Goal: Check status: Check status

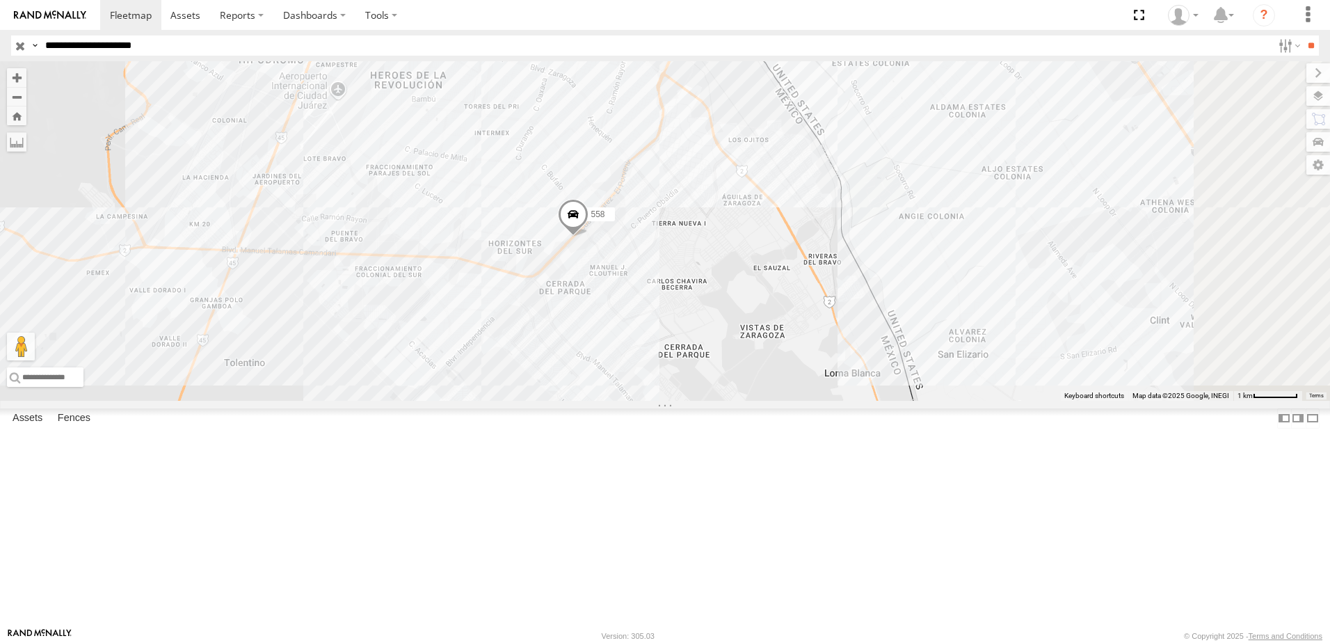
drag, startPoint x: 982, startPoint y: 374, endPoint x: 925, endPoint y: 376, distance: 57.1
click at [925, 376] on div "3 558 288" at bounding box center [665, 231] width 1330 height 340
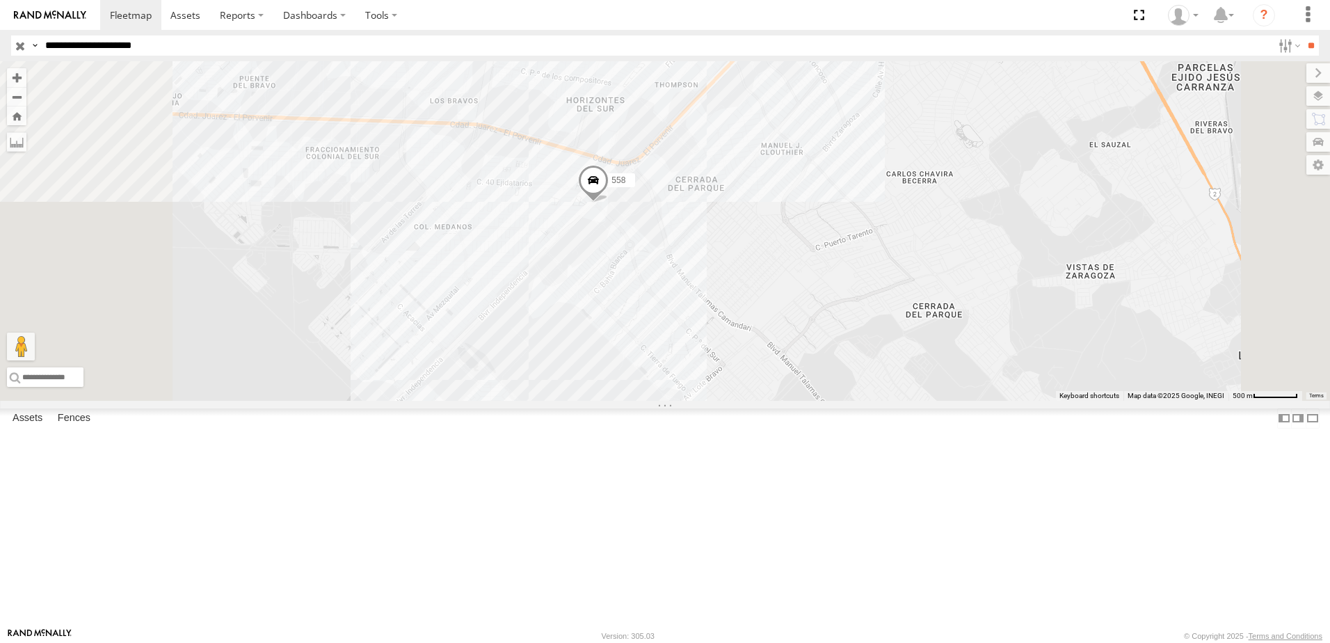
drag, startPoint x: 749, startPoint y: 514, endPoint x: 755, endPoint y: 450, distance: 64.3
click at [755, 401] on div "558 288" at bounding box center [665, 231] width 1330 height 340
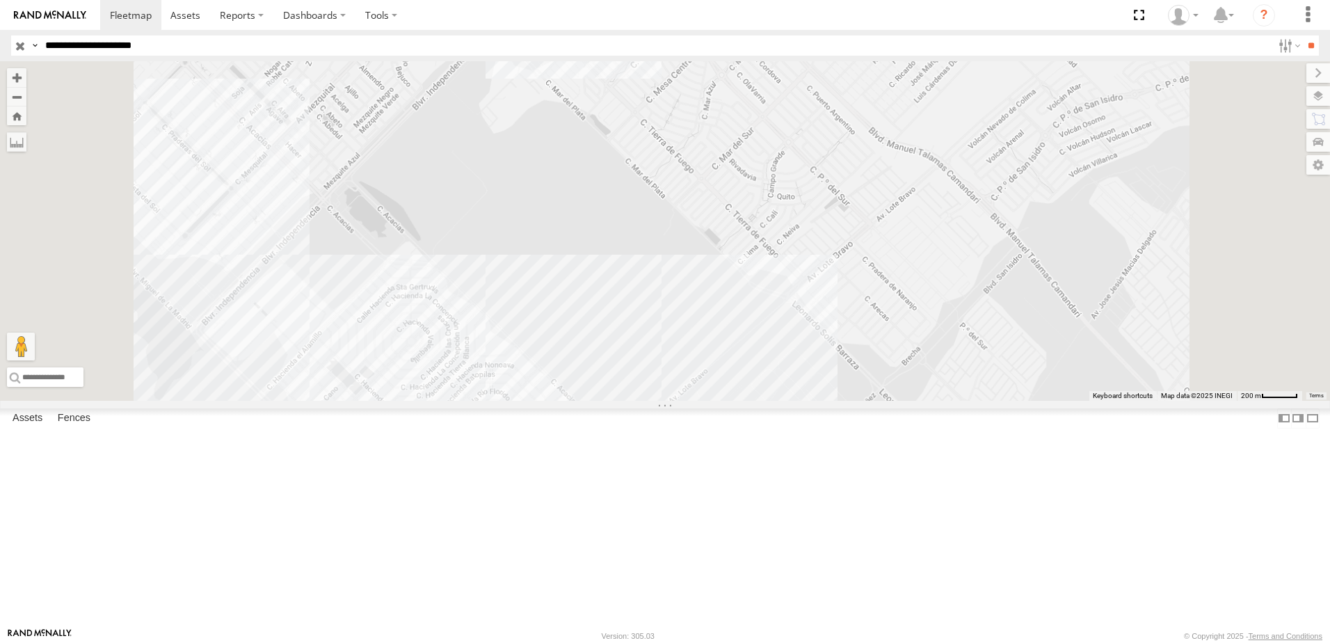
drag, startPoint x: 733, startPoint y: 468, endPoint x: 735, endPoint y: 400, distance: 67.5
click at [735, 401] on div "558 288" at bounding box center [665, 231] width 1330 height 340
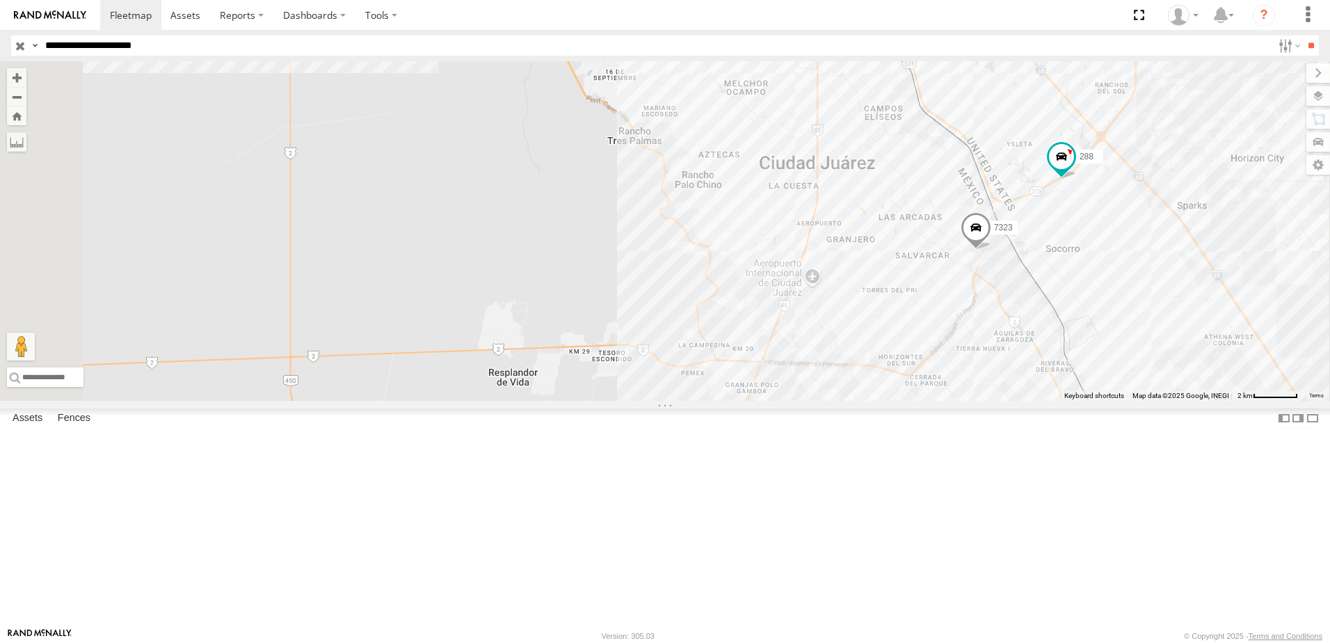
drag, startPoint x: 1020, startPoint y: 504, endPoint x: 972, endPoint y: 442, distance: 78.9
click at [987, 401] on div "7323 8736 2 288" at bounding box center [665, 231] width 1330 height 340
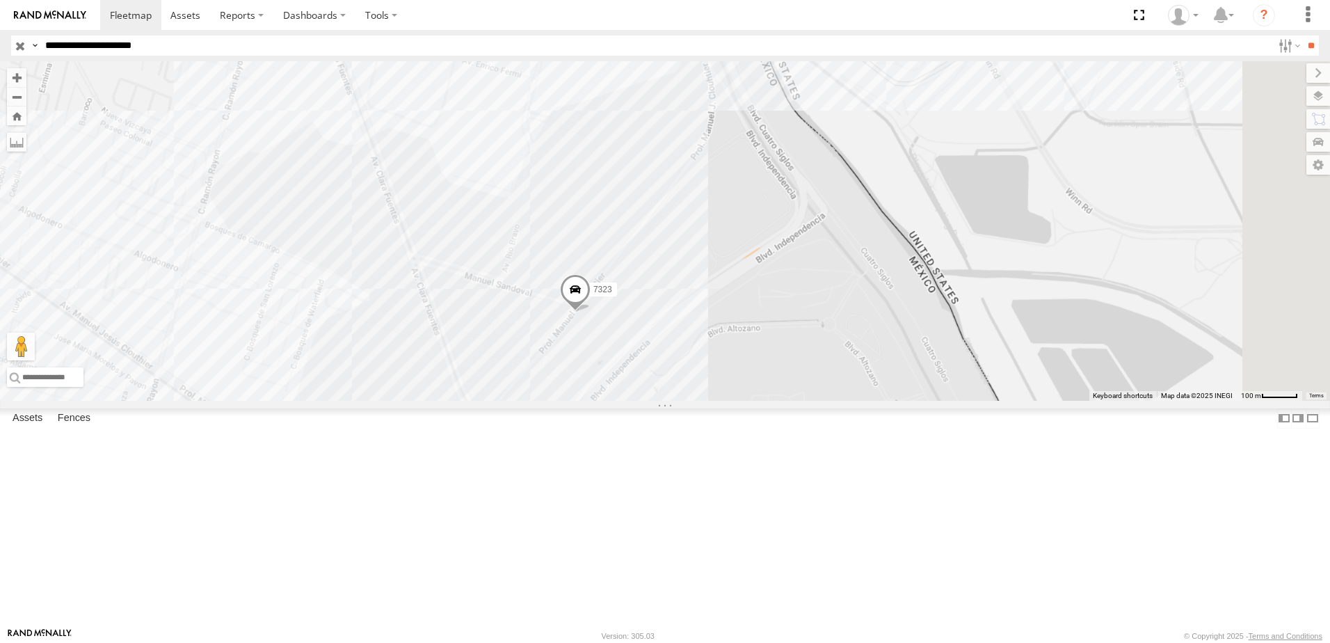
drag, startPoint x: 895, startPoint y: 388, endPoint x: 888, endPoint y: 448, distance: 61.0
click at [889, 401] on div "8736 288 338 7323 558" at bounding box center [665, 231] width 1330 height 340
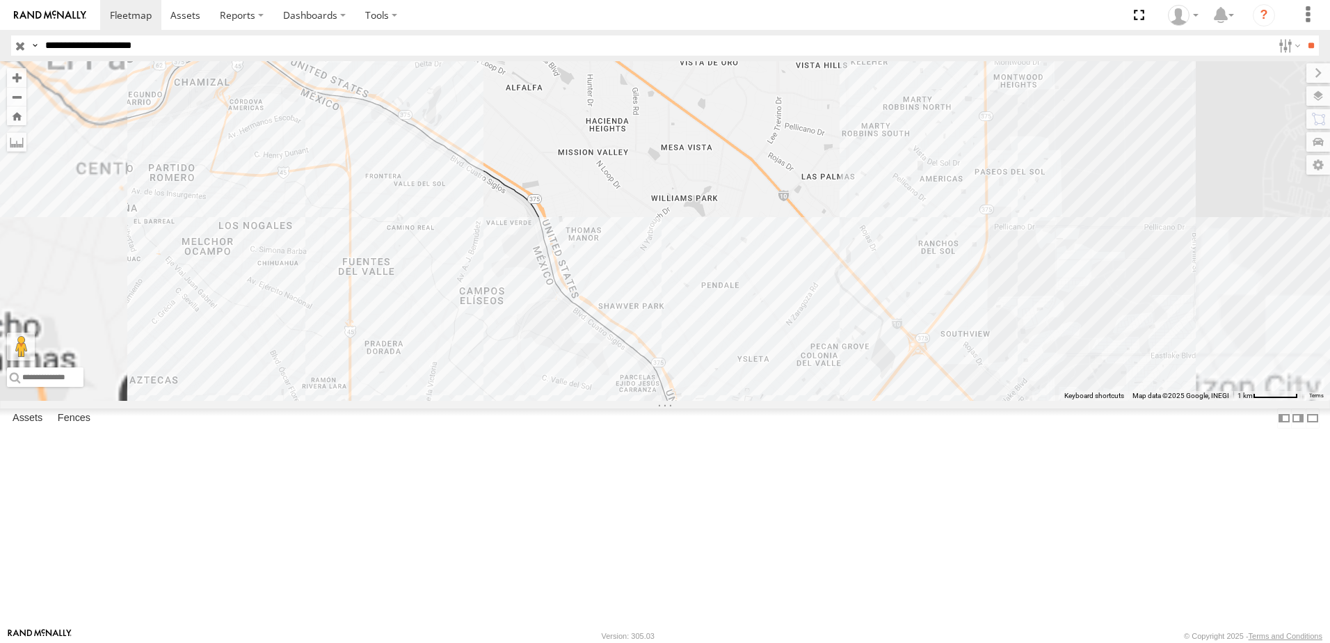
drag, startPoint x: 913, startPoint y: 435, endPoint x: 912, endPoint y: 332, distance: 103.0
click at [913, 337] on div "7323 8736 558 288 338" at bounding box center [665, 231] width 1330 height 340
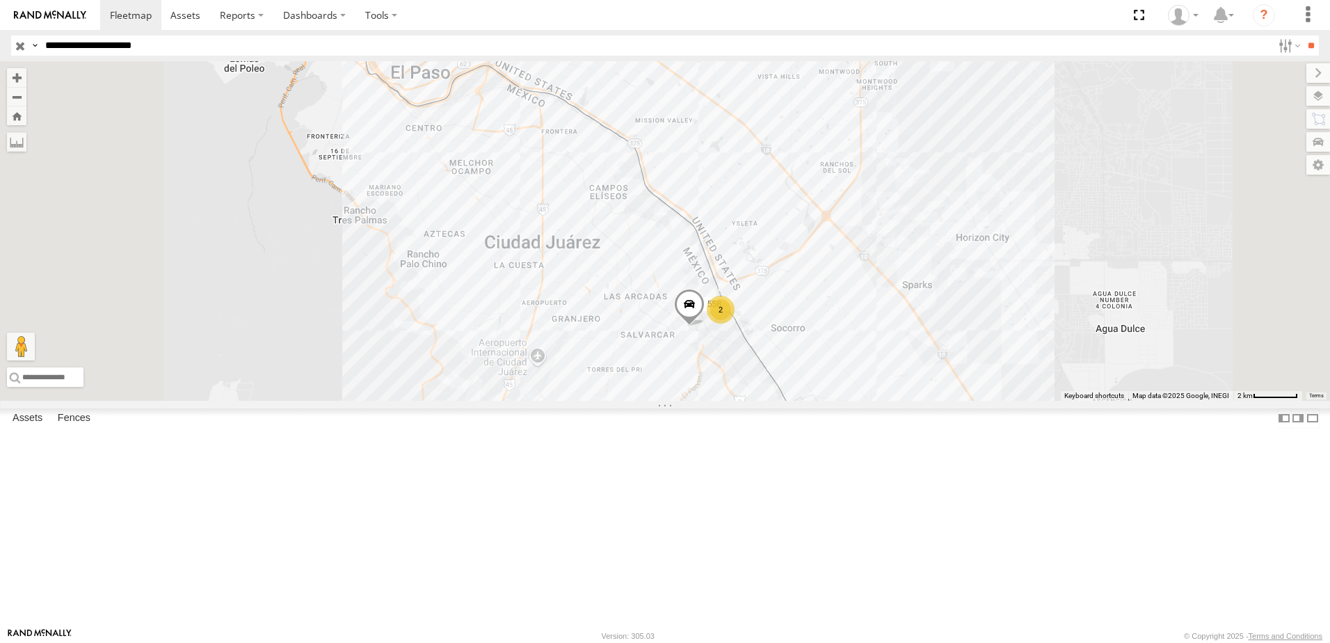
drag, startPoint x: 415, startPoint y: 278, endPoint x: 498, endPoint y: 360, distance: 116.1
click at [480, 342] on div "8736 558 338 2" at bounding box center [665, 231] width 1330 height 340
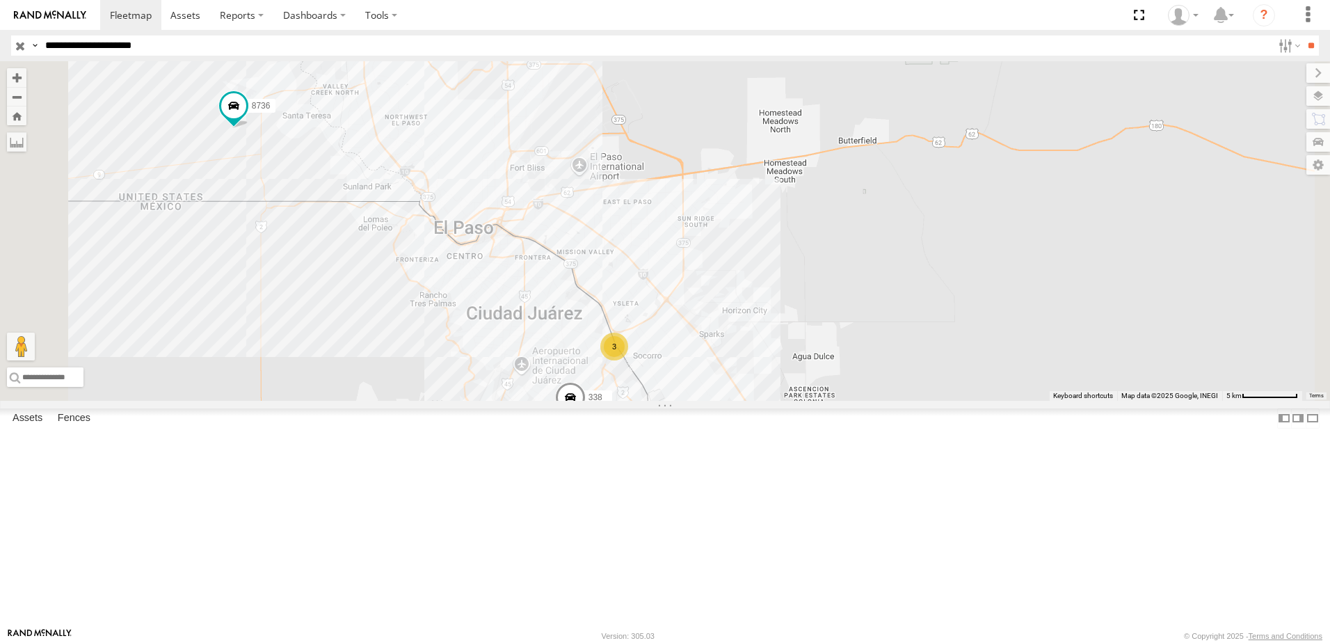
click at [462, 261] on div "8736 338 3" at bounding box center [665, 231] width 1330 height 340
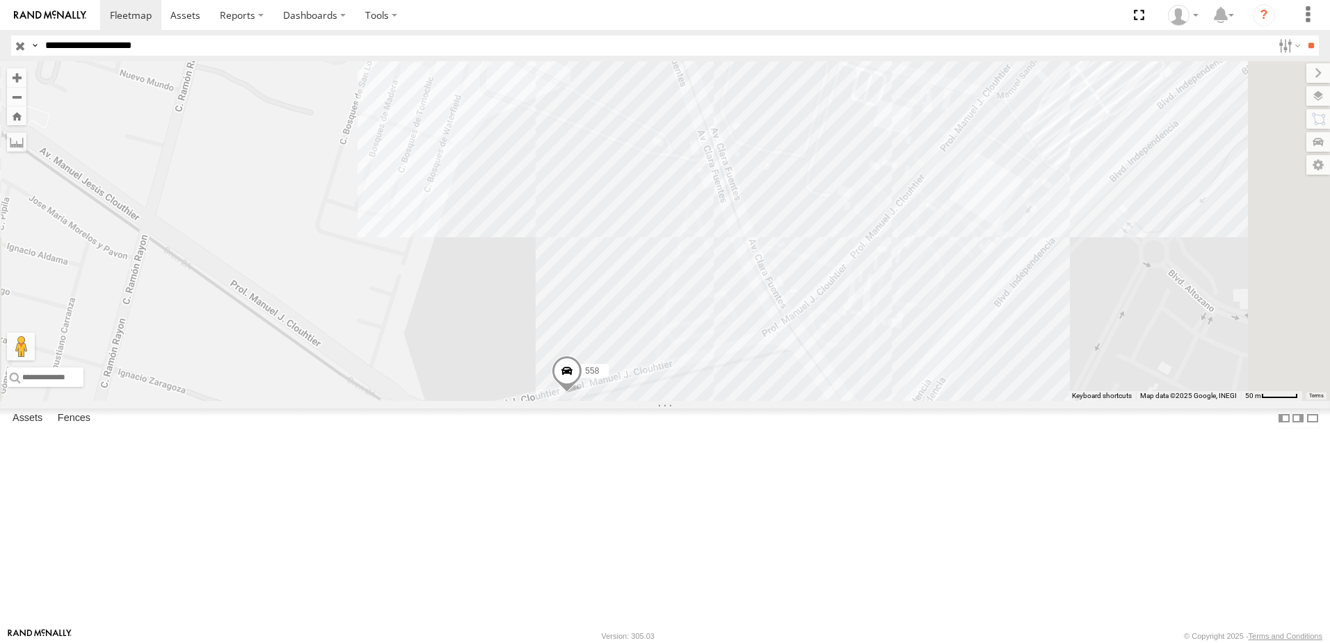
drag, startPoint x: 1158, startPoint y: 416, endPoint x: 957, endPoint y: 420, distance: 201.8
click at [959, 401] on div "8736 338 7323 558 288" at bounding box center [665, 231] width 1330 height 340
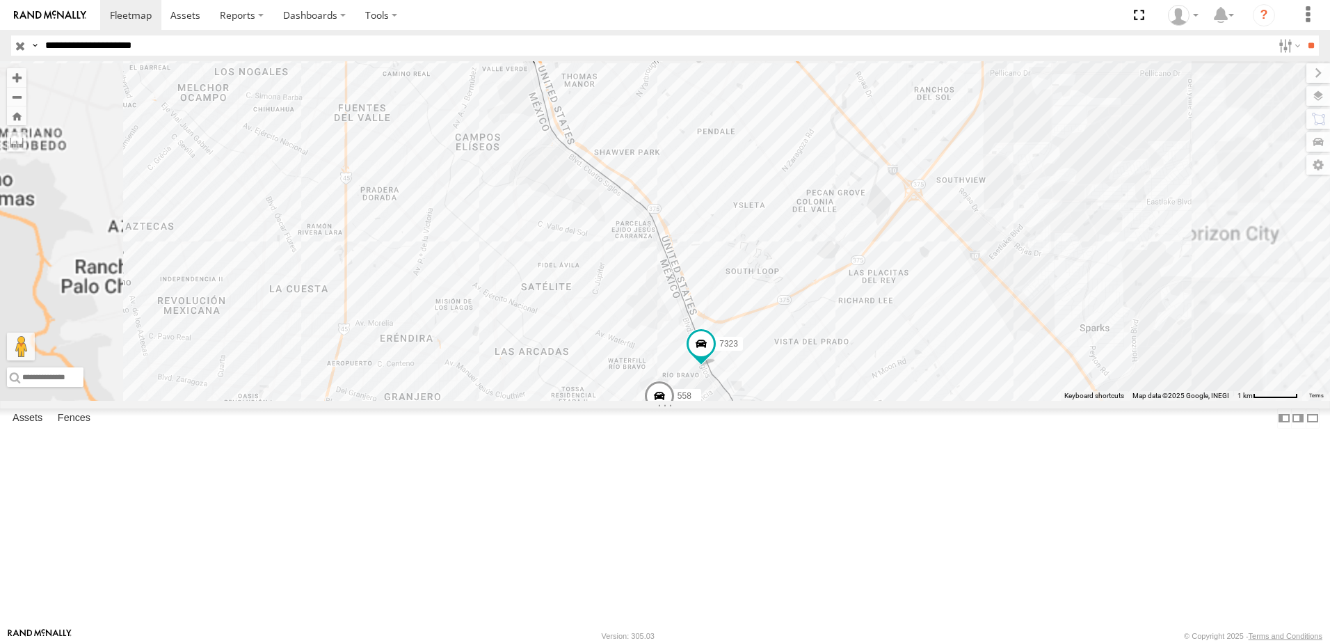
drag, startPoint x: 943, startPoint y: 510, endPoint x: 872, endPoint y: 367, distance: 159.0
click at [909, 401] on div "8736 7323 558" at bounding box center [665, 231] width 1330 height 340
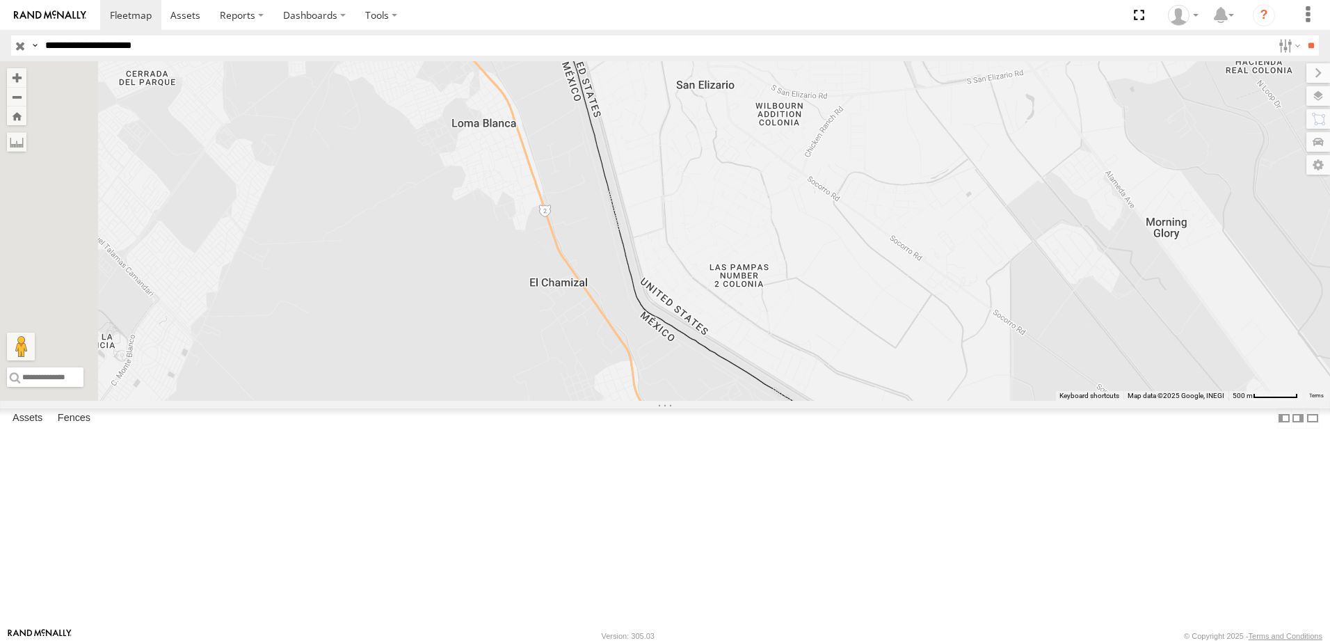
drag, startPoint x: 687, startPoint y: 298, endPoint x: 1056, endPoint y: 482, distance: 412.6
click at [1028, 401] on div "8736 7323 558" at bounding box center [665, 231] width 1330 height 340
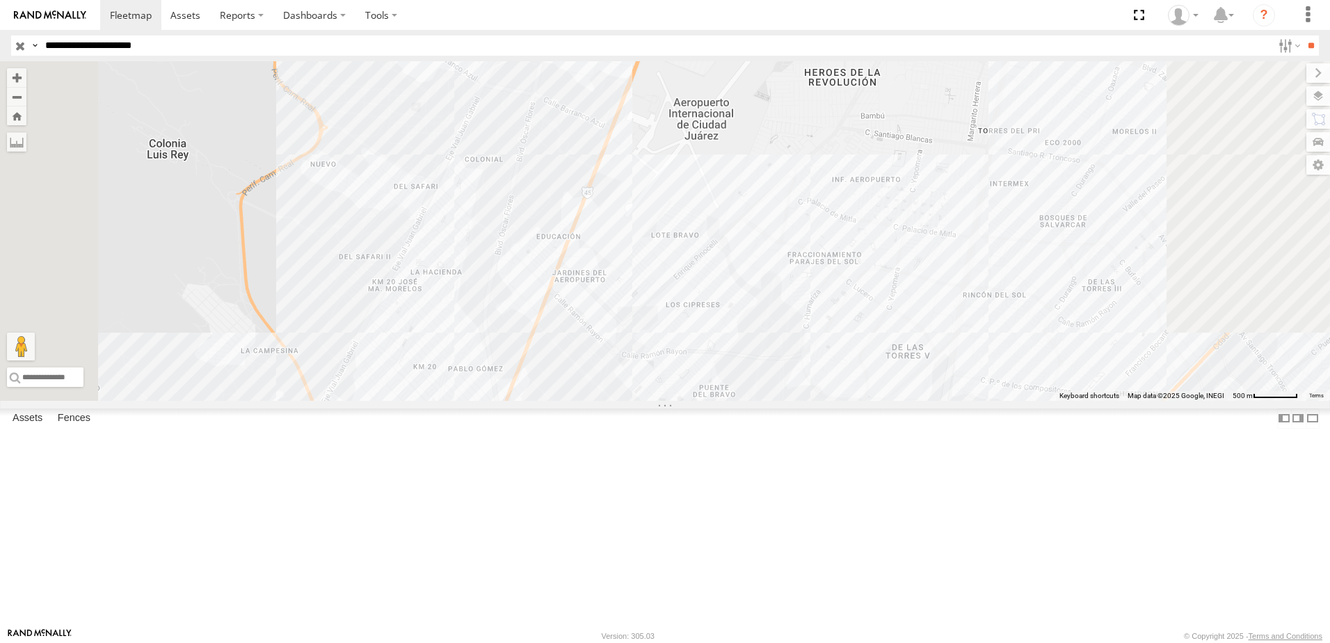
drag, startPoint x: 1208, startPoint y: 376, endPoint x: 934, endPoint y: 314, distance: 280.9
click at [1017, 327] on div "8736 7323 558" at bounding box center [665, 231] width 1330 height 340
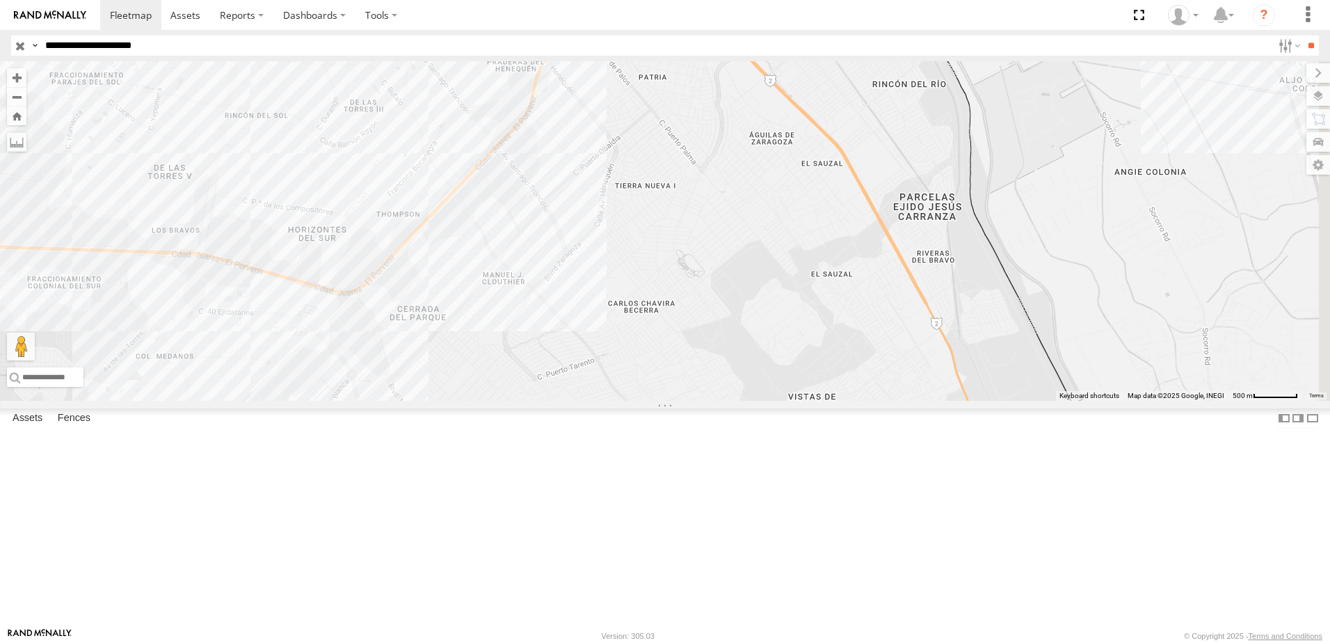
drag, startPoint x: 763, startPoint y: 288, endPoint x: 770, endPoint y: 329, distance: 41.6
click at [769, 307] on div "8736 7323 558" at bounding box center [665, 231] width 1330 height 340
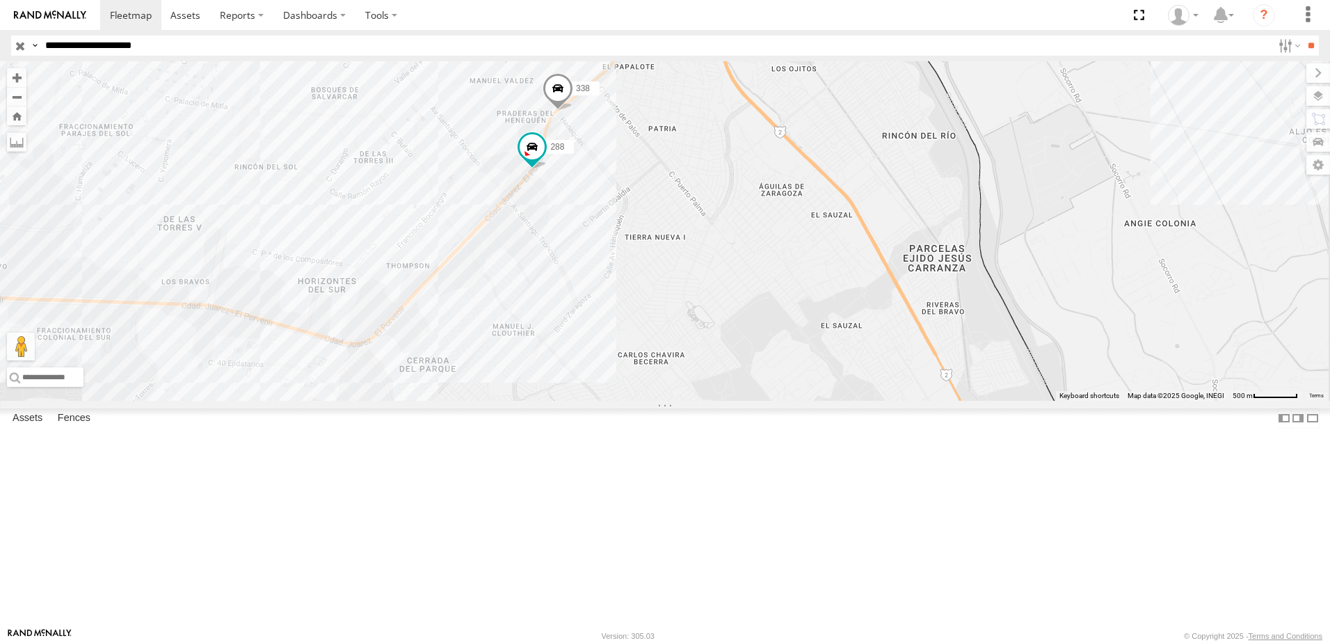
drag, startPoint x: 827, startPoint y: 245, endPoint x: 826, endPoint y: 282, distance: 37.6
click at [826, 282] on div "8736 7323 558 288 338" at bounding box center [665, 231] width 1330 height 340
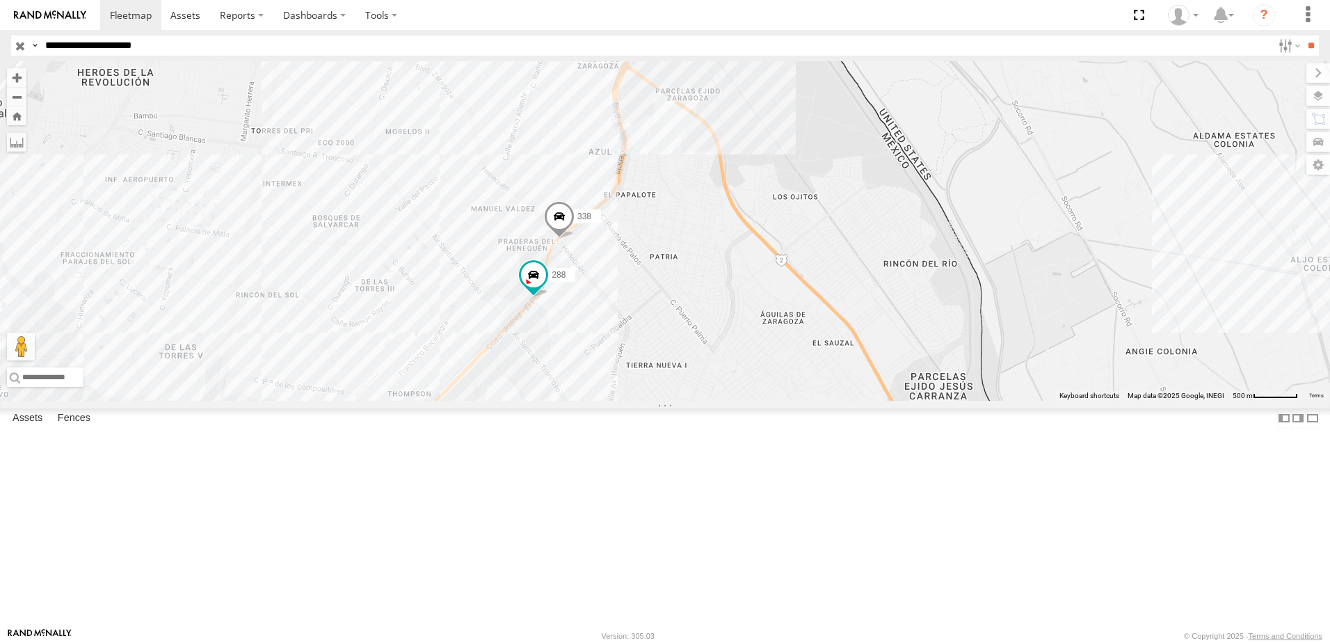
drag, startPoint x: 813, startPoint y: 237, endPoint x: 816, endPoint y: 301, distance: 63.4
click at [817, 284] on div "8736 7323 558 288 338" at bounding box center [665, 231] width 1330 height 340
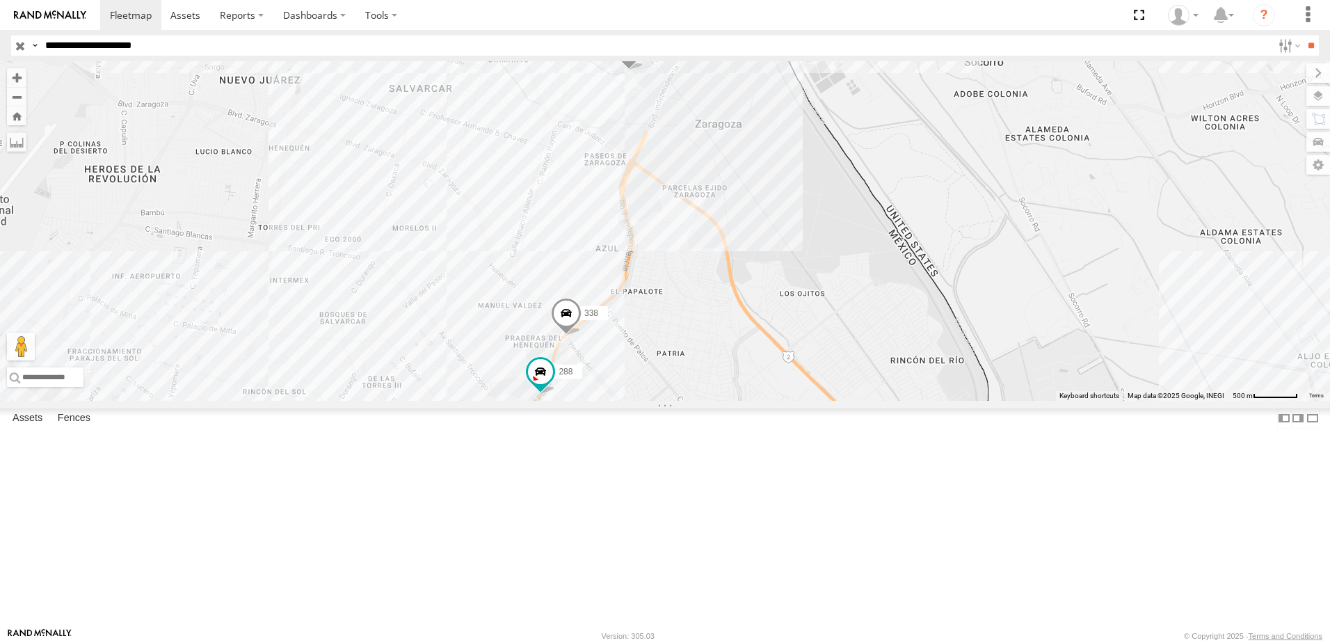
drag, startPoint x: 803, startPoint y: 230, endPoint x: 807, endPoint y: 255, distance: 25.4
click at [807, 255] on div "8736 7323 558 288 338" at bounding box center [665, 231] width 1330 height 340
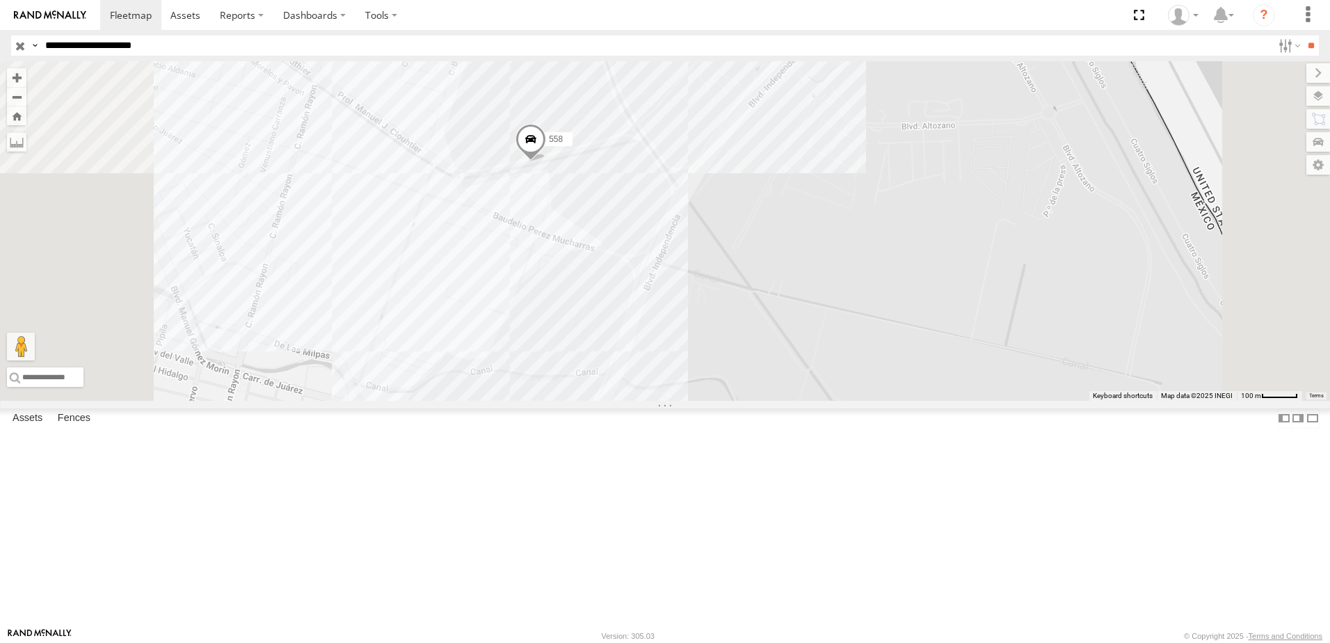
drag, startPoint x: 802, startPoint y: 416, endPoint x: 789, endPoint y: 426, distance: 15.9
click at [789, 401] on div "8736 7323 558 288 338" at bounding box center [665, 231] width 1330 height 340
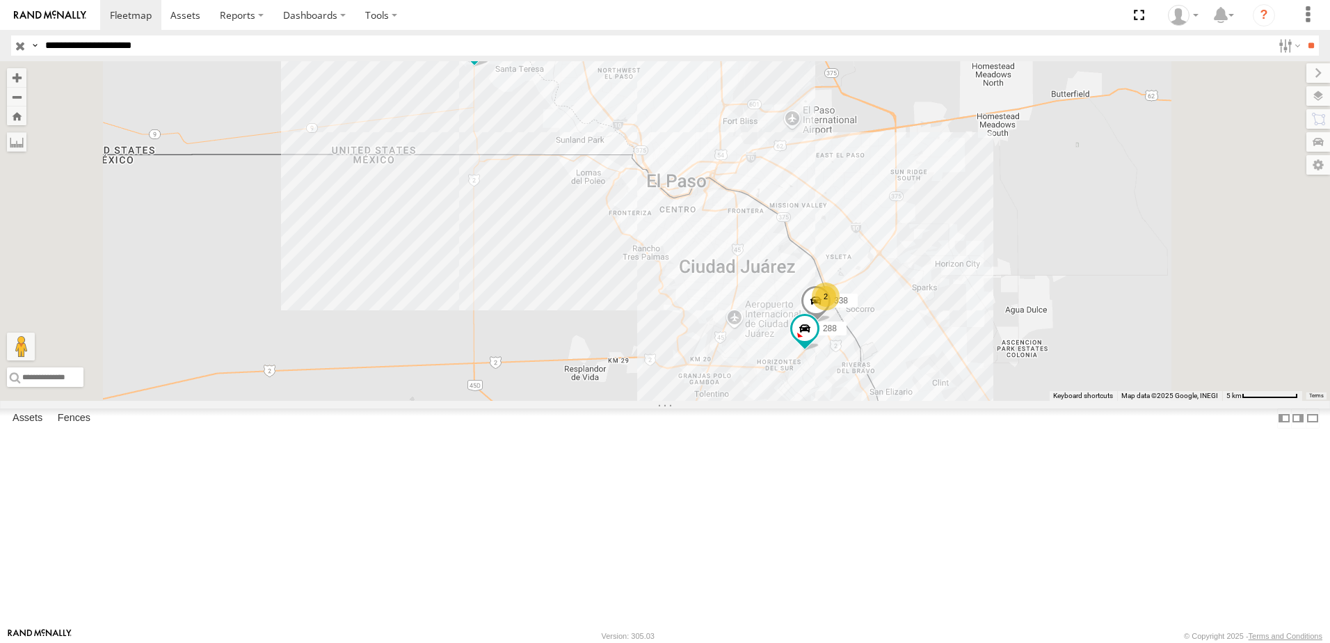
drag, startPoint x: 991, startPoint y: 384, endPoint x: 912, endPoint y: 354, distance: 84.8
click at [969, 372] on div "338 2 8736 288" at bounding box center [665, 231] width 1330 height 340
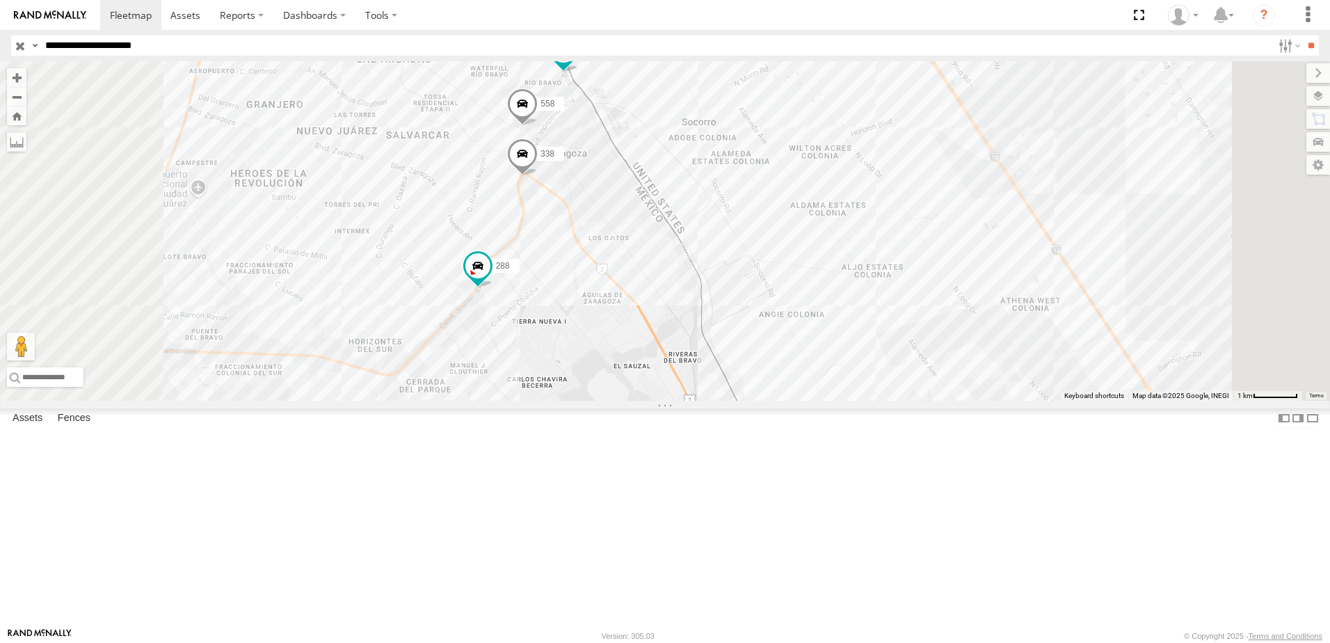
drag, startPoint x: 724, startPoint y: 312, endPoint x: 727, endPoint y: 326, distance: 14.9
click at [727, 326] on div "338 8736 288 7323 558" at bounding box center [665, 231] width 1330 height 340
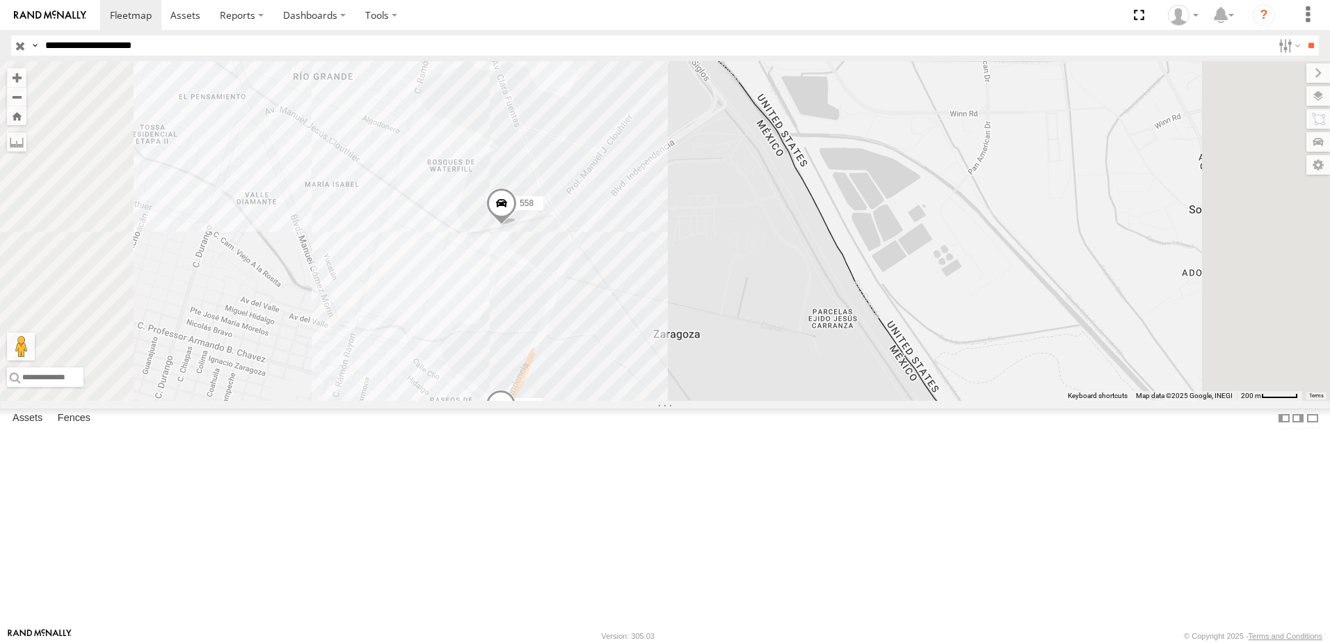
drag, startPoint x: 731, startPoint y: 340, endPoint x: 800, endPoint y: 366, distance: 74.4
click at [800, 366] on div "338 8736 288 7323 558" at bounding box center [665, 231] width 1330 height 340
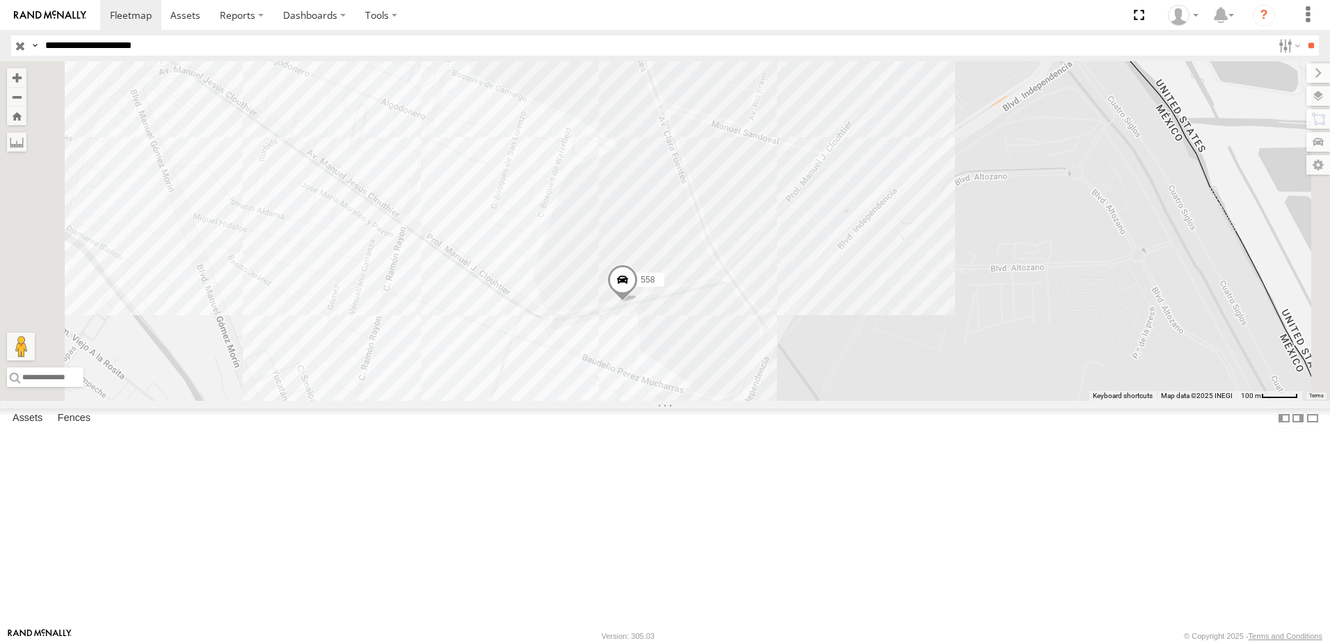
drag, startPoint x: 831, startPoint y: 401, endPoint x: 806, endPoint y: 404, distance: 25.1
click at [819, 401] on div "338 8736 288 7323 558" at bounding box center [665, 231] width 1330 height 340
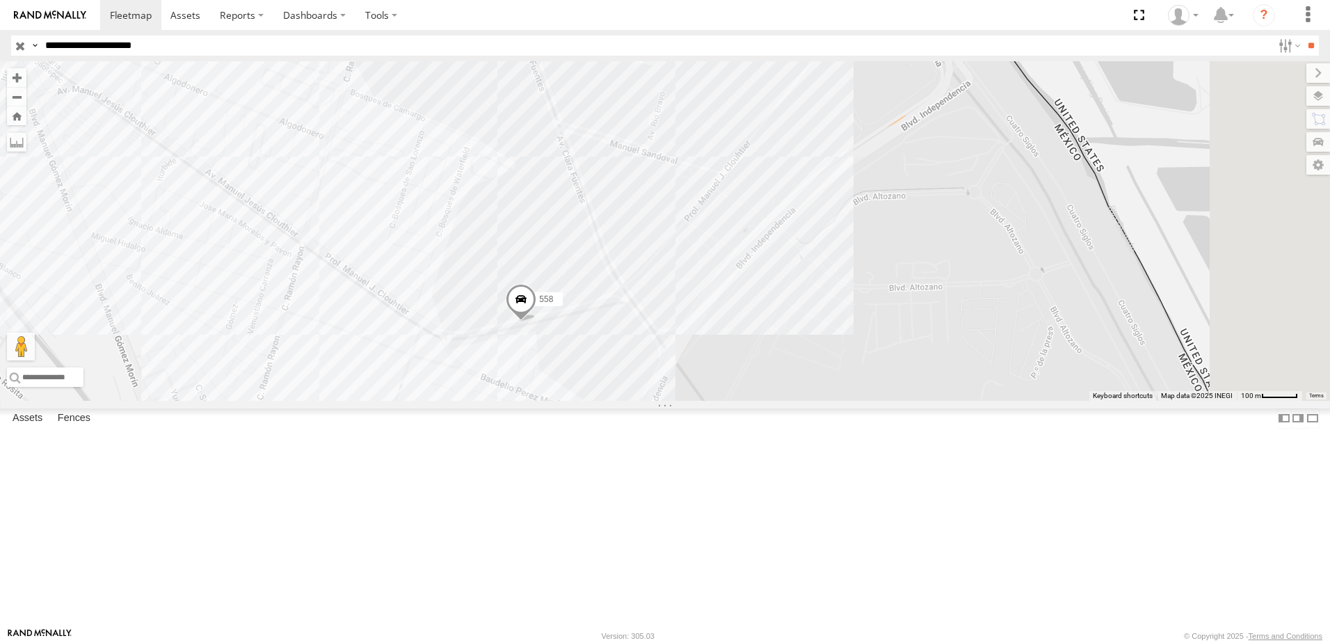
drag, startPoint x: 907, startPoint y: 395, endPoint x: 789, endPoint y: 401, distance: 118.4
click at [794, 401] on div "338 8736 288 7323 558" at bounding box center [665, 231] width 1330 height 340
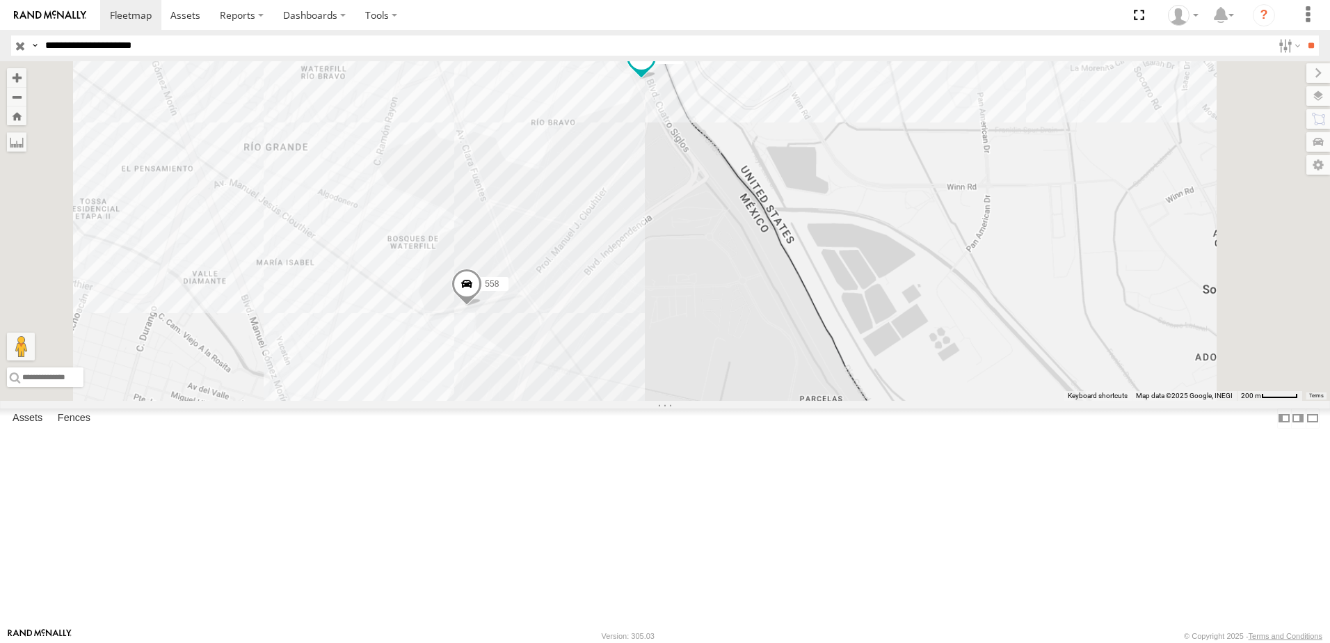
click at [734, 385] on div "338 8736 288 7323 558" at bounding box center [665, 231] width 1330 height 340
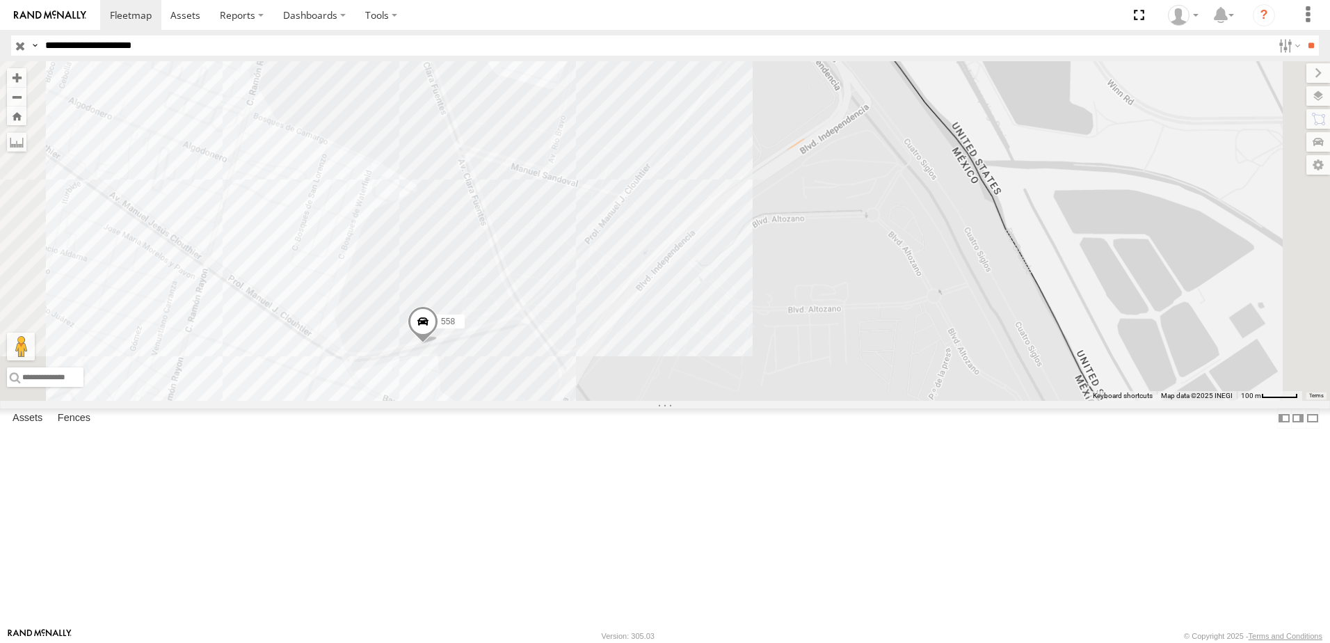
click at [678, 289] on div "338 8736 288 7323 558" at bounding box center [665, 231] width 1330 height 340
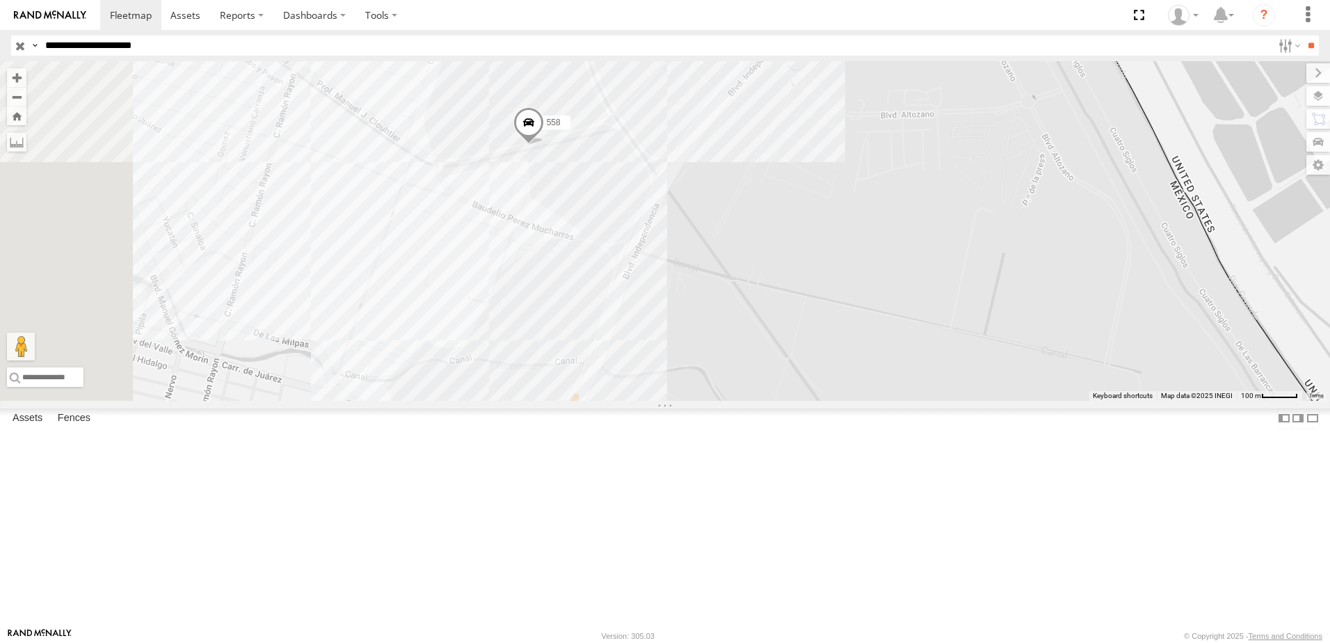
click at [734, 328] on div "338 8736 288 7323 558" at bounding box center [665, 231] width 1330 height 340
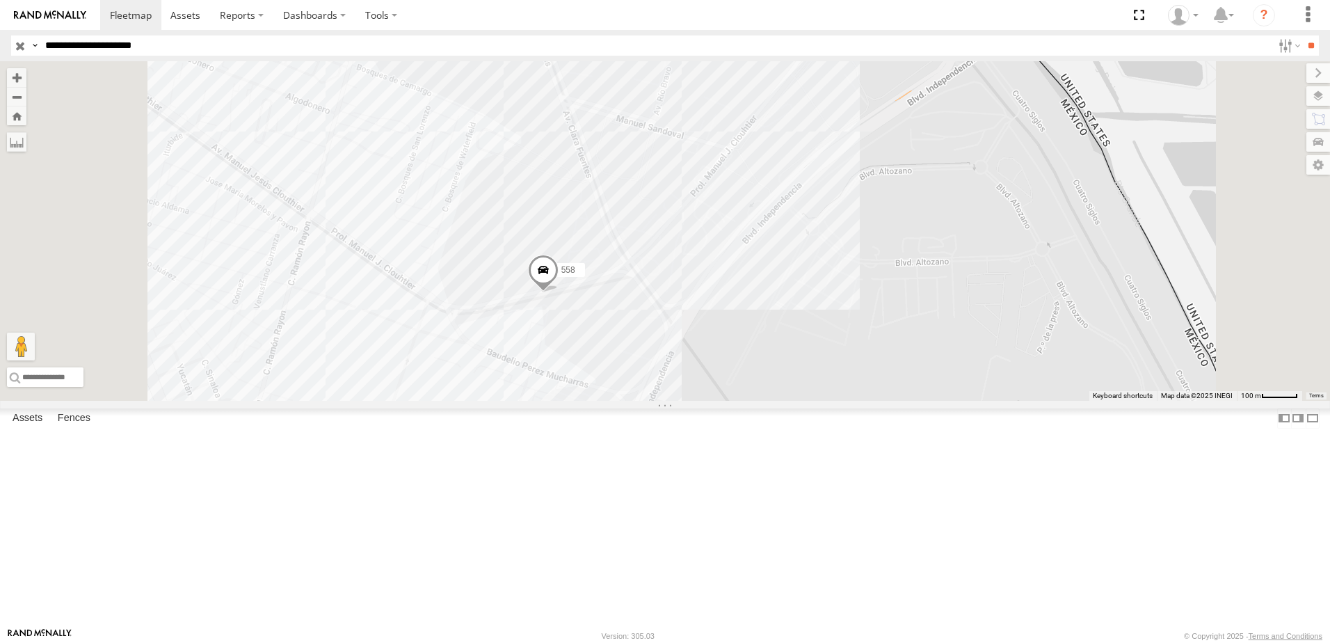
drag, startPoint x: 773, startPoint y: 420, endPoint x: 767, endPoint y: 443, distance: 23.6
click at [770, 401] on div "338 8736 288 7323 558" at bounding box center [665, 231] width 1330 height 340
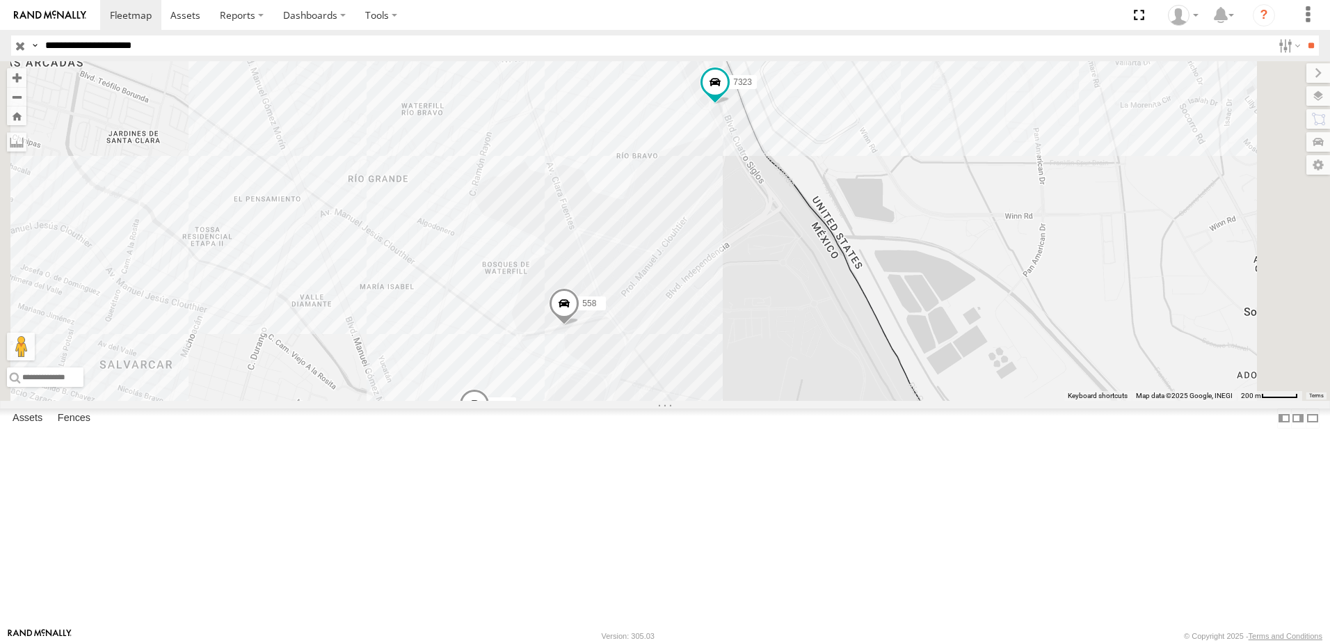
click at [864, 401] on div "338 8736 288 7323 558" at bounding box center [665, 231] width 1330 height 340
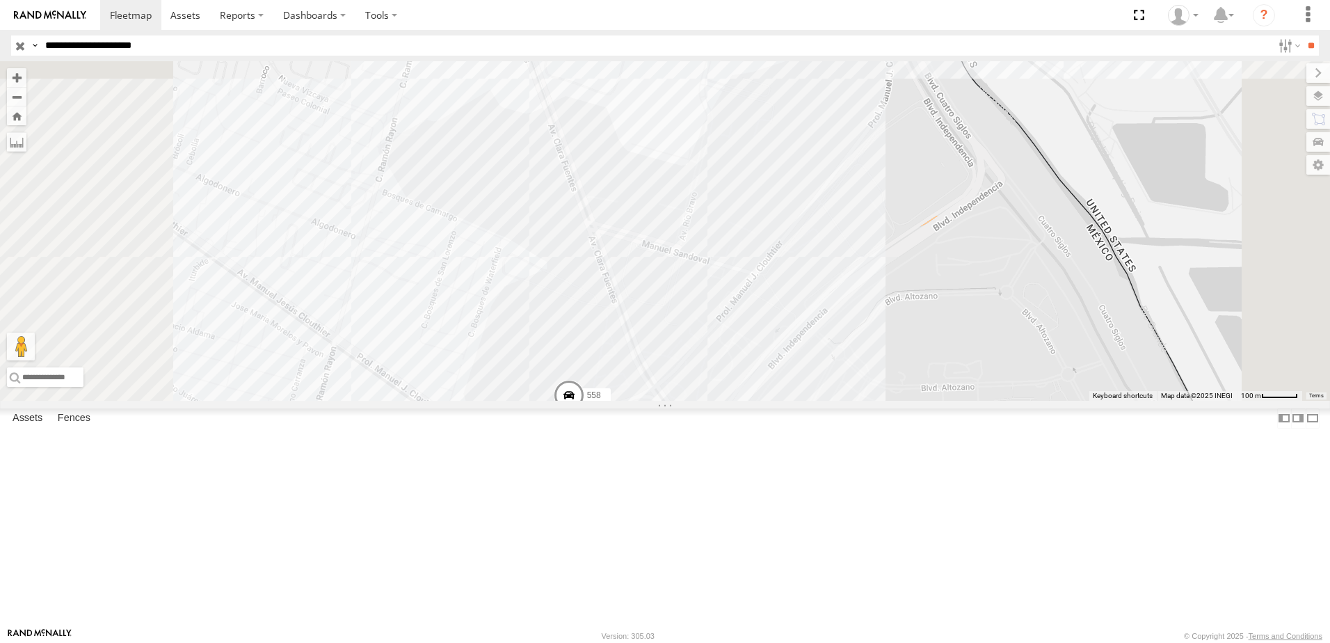
drag, startPoint x: 649, startPoint y: 449, endPoint x: 651, endPoint y: 438, distance: 11.9
click at [651, 401] on div "338 8736 288 7323 558" at bounding box center [665, 231] width 1330 height 340
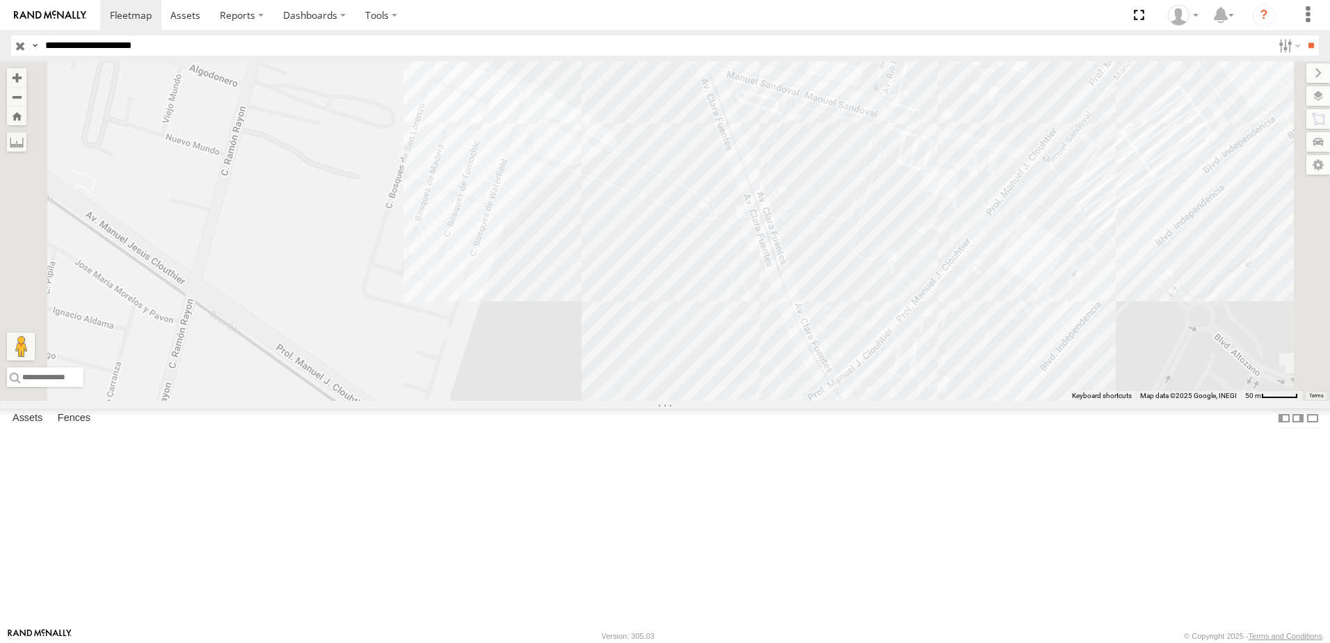
drag, startPoint x: 676, startPoint y: 453, endPoint x: 683, endPoint y: 443, distance: 12.9
click at [678, 401] on div "338 8736 288 7323 558" at bounding box center [665, 231] width 1330 height 340
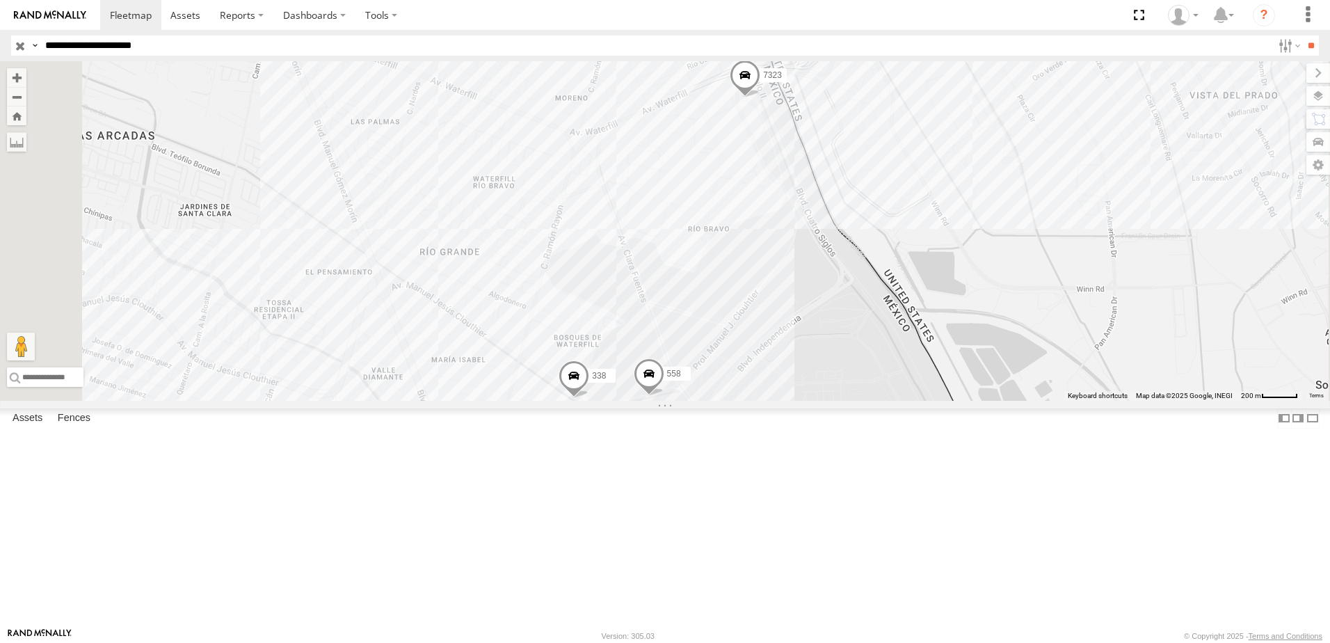
click at [952, 401] on div "8736 288 7323 558 338" at bounding box center [665, 231] width 1330 height 340
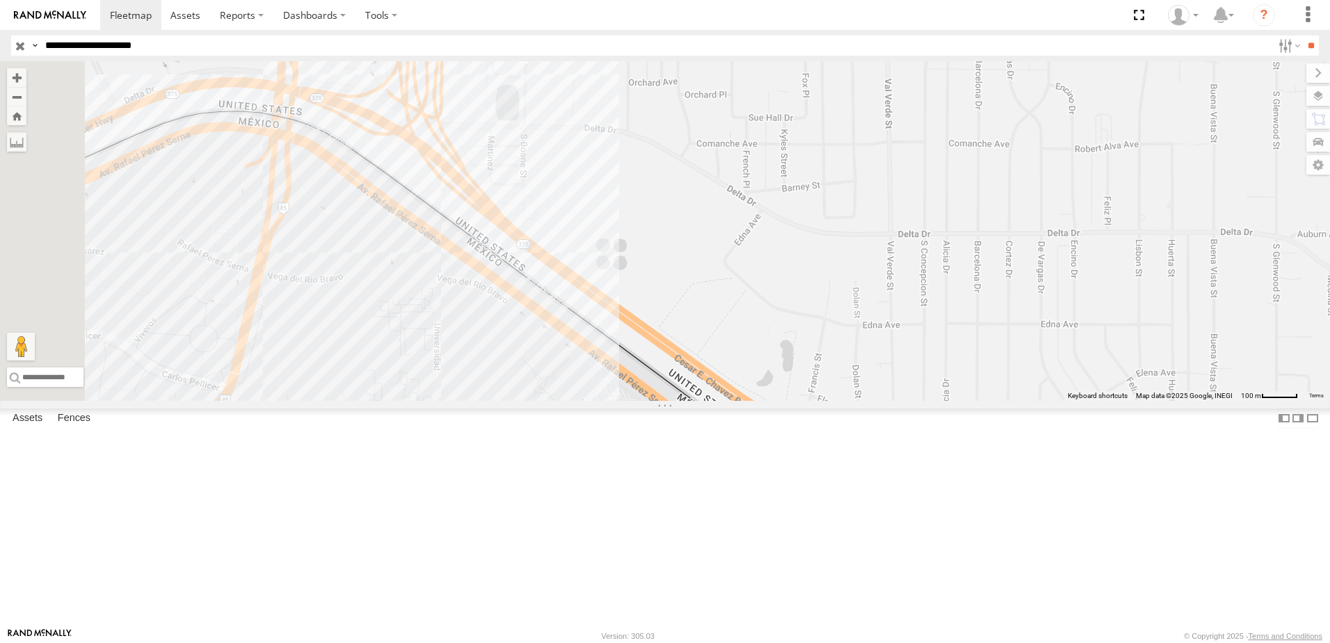
drag, startPoint x: 571, startPoint y: 209, endPoint x: 616, endPoint y: 367, distance: 164.5
click at [608, 349] on div "7323 8736 558 288 338" at bounding box center [665, 231] width 1330 height 340
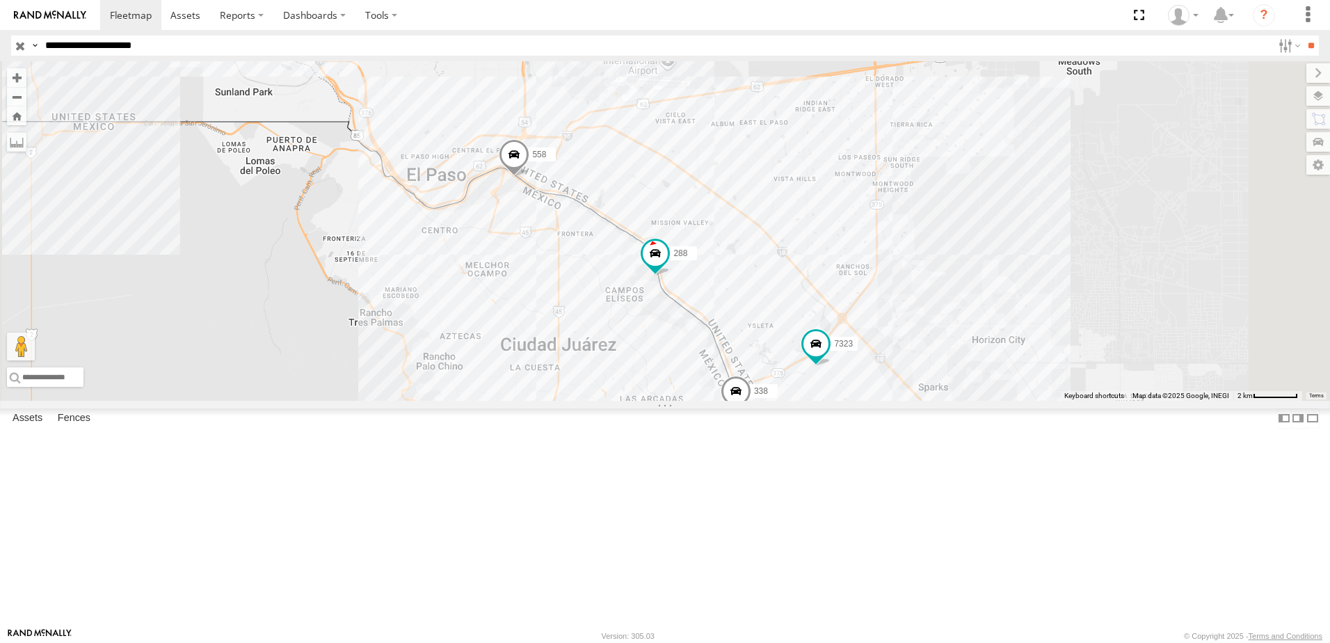
drag, startPoint x: 676, startPoint y: 315, endPoint x: 733, endPoint y: 330, distance: 58.4
click at [732, 330] on div "7323 8736 558 288 338" at bounding box center [665, 231] width 1330 height 340
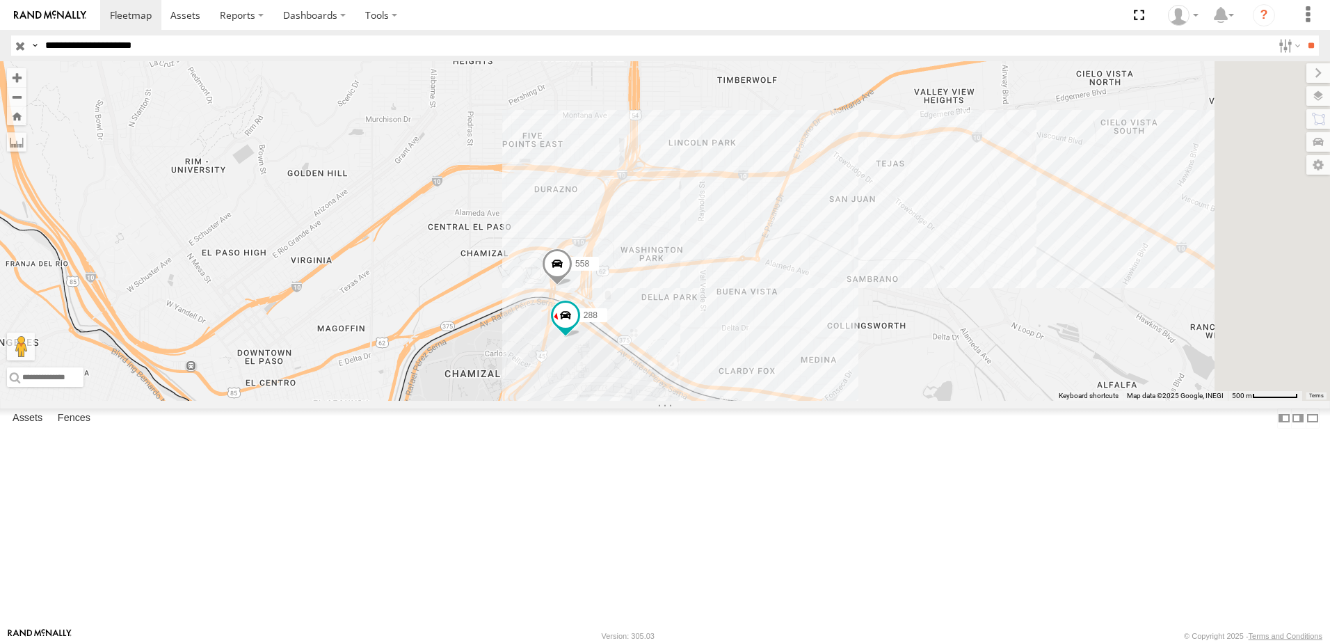
drag, startPoint x: 1012, startPoint y: 430, endPoint x: 907, endPoint y: 455, distance: 108.7
click at [907, 401] on div "7323 8736 338 558 288" at bounding box center [665, 231] width 1330 height 340
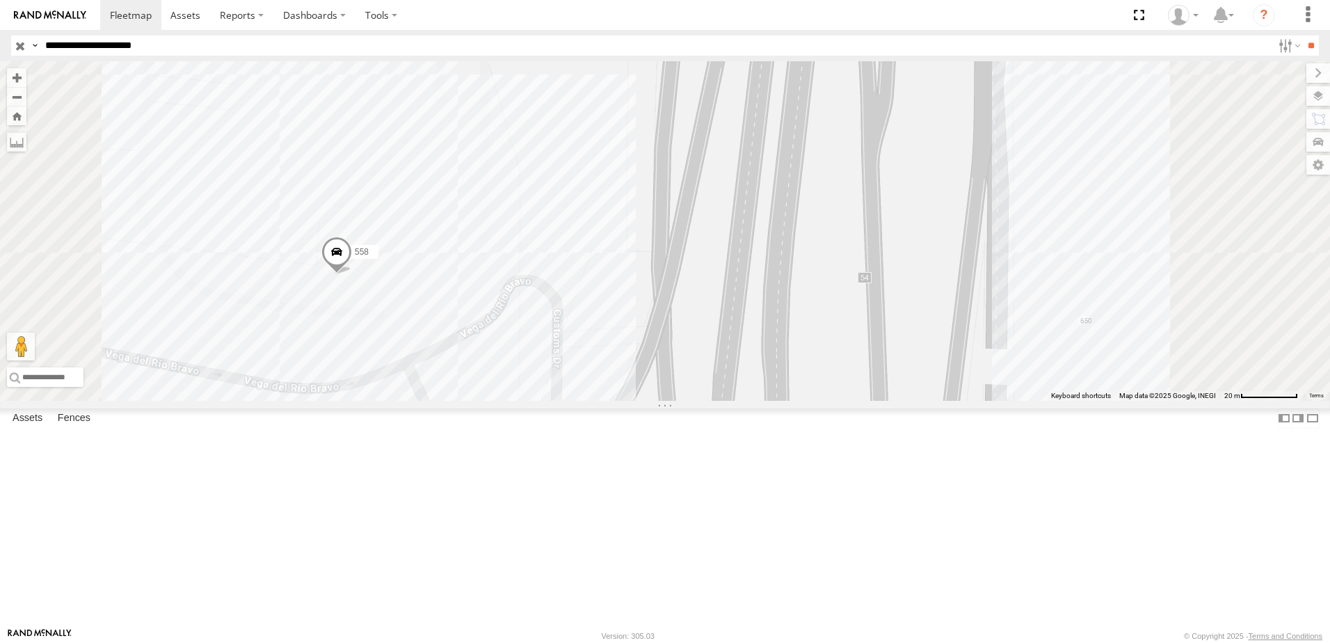
drag, startPoint x: 571, startPoint y: 411, endPoint x: 658, endPoint y: 381, distance: 92.4
click at [655, 381] on div "7323 8736 338 558 288" at bounding box center [665, 231] width 1330 height 340
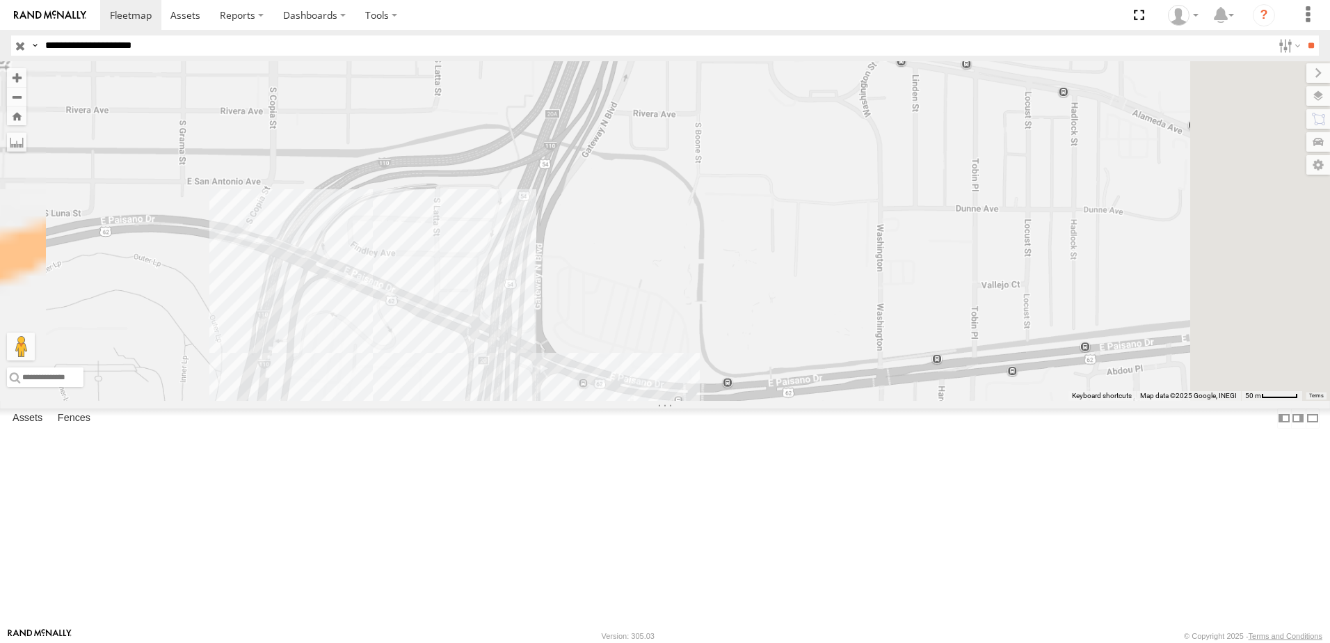
drag, startPoint x: 569, startPoint y: 502, endPoint x: 610, endPoint y: 442, distance: 72.6
click at [603, 401] on div "338 7323 8736 558 288" at bounding box center [665, 231] width 1330 height 340
